Goal: Transaction & Acquisition: Download file/media

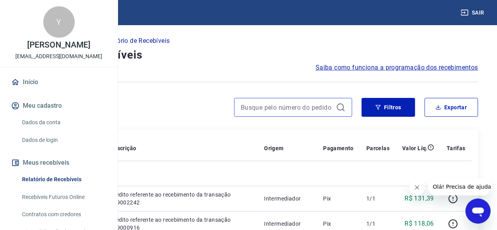
click at [260, 110] on input at bounding box center [287, 108] width 92 height 12
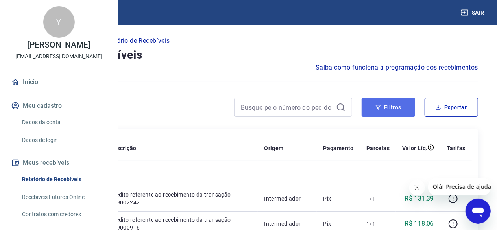
click at [410, 102] on button "Filtros" at bounding box center [389, 107] width 54 height 19
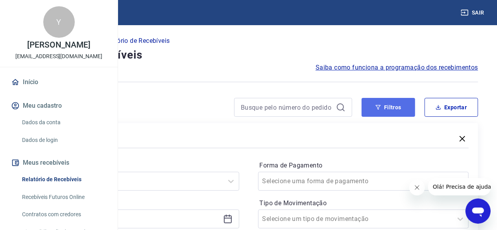
click at [398, 107] on button "Filtros" at bounding box center [389, 107] width 54 height 19
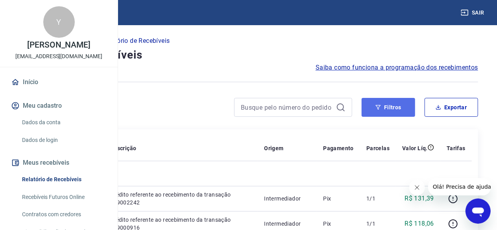
click at [398, 107] on button "Filtros" at bounding box center [389, 107] width 54 height 19
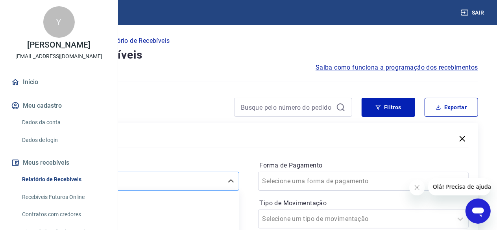
scroll to position [79, 0]
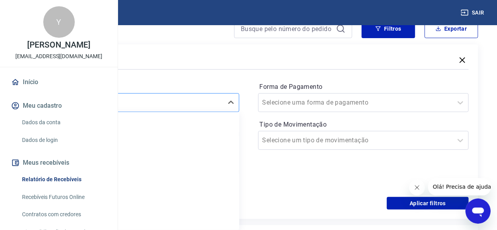
click at [215, 112] on div "option Últimos 15 dias focused, 4 of 7. 7 results available. Use Up and Down to…" at bounding box center [133, 102] width 211 height 19
click at [180, 215] on div "Últimos 90 dias" at bounding box center [133, 219] width 211 height 16
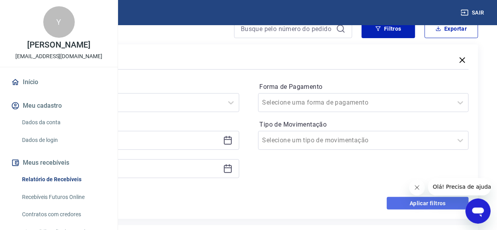
click at [402, 199] on button "Aplicar filtros" at bounding box center [428, 203] width 82 height 13
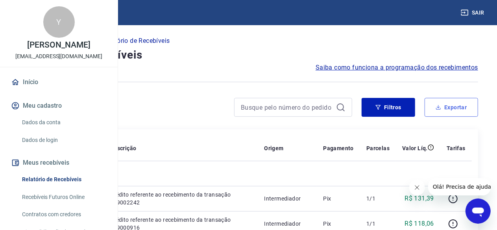
click at [454, 106] on button "Exportar" at bounding box center [452, 107] width 54 height 19
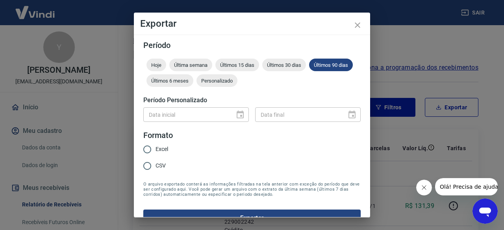
click at [152, 147] on input "Excel" at bounding box center [147, 149] width 17 height 17
radio input "true"
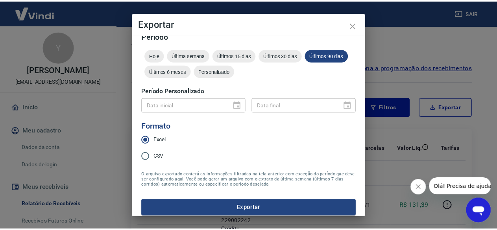
scroll to position [15, 0]
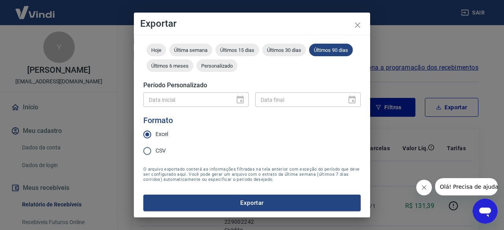
click at [256, 202] on button "Exportar" at bounding box center [251, 203] width 217 height 17
